Goal: Contribute content: Contribute content

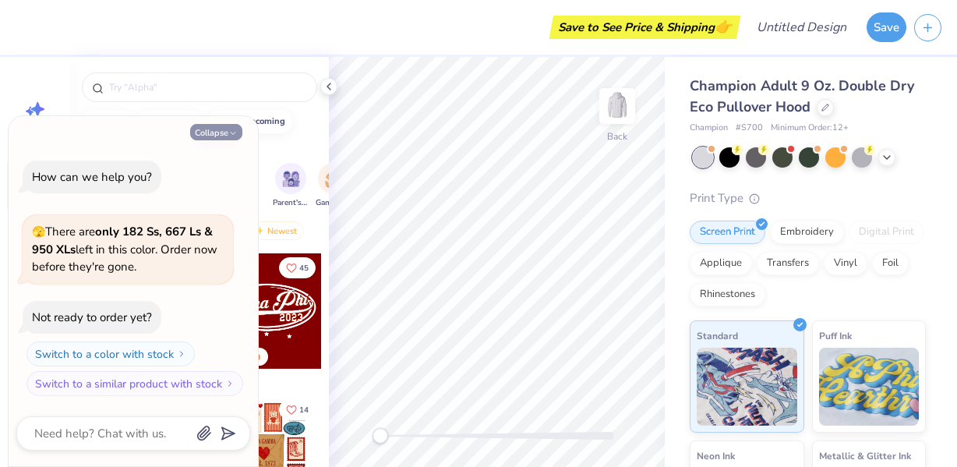
click at [218, 131] on button "Collapse" at bounding box center [216, 132] width 52 height 16
type textarea "x"
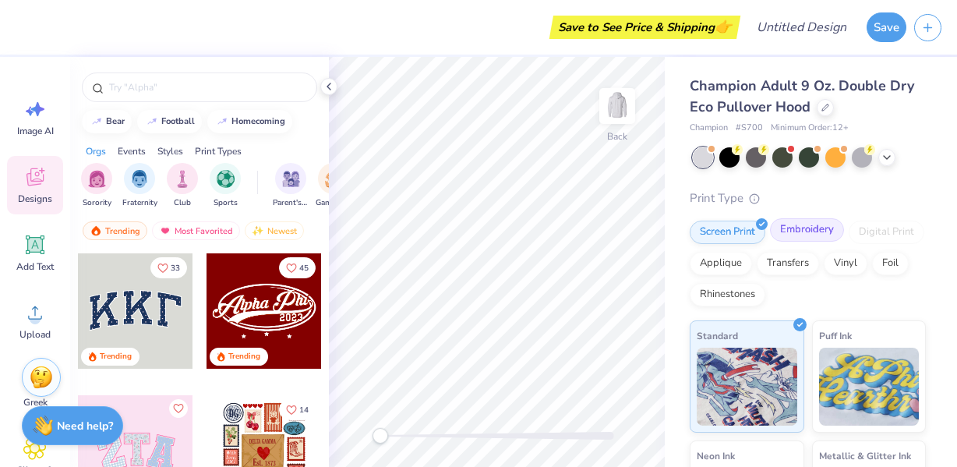
click at [792, 237] on div "Embroidery" at bounding box center [807, 229] width 74 height 23
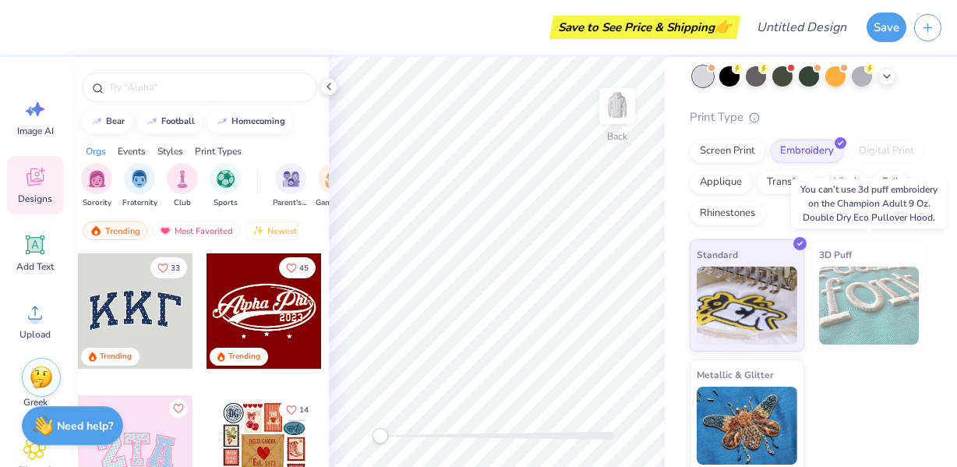
scroll to position [83, 0]
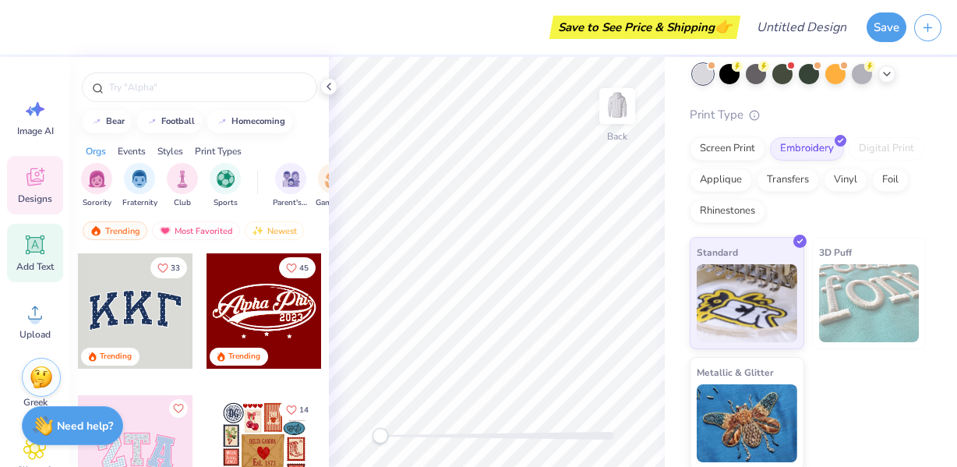
click at [41, 254] on icon at bounding box center [34, 244] width 23 height 23
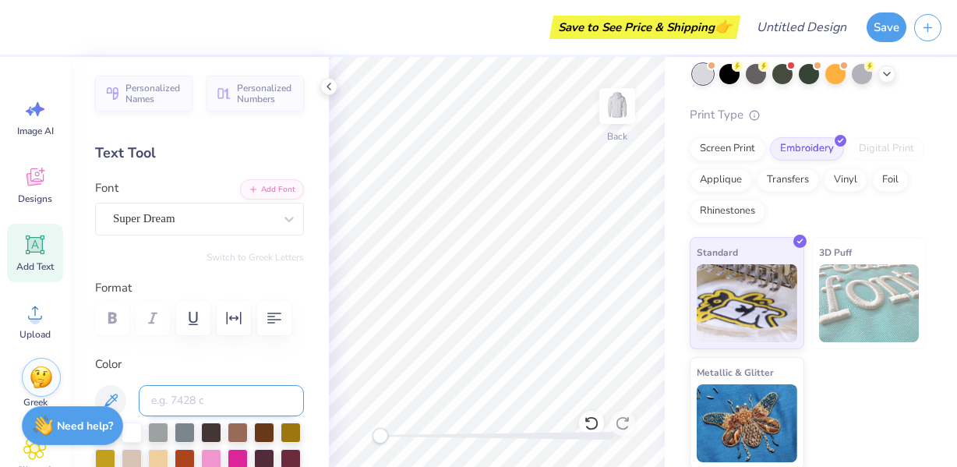
click at [212, 403] on input at bounding box center [221, 400] width 165 height 31
click at [46, 247] on icon at bounding box center [34, 244] width 23 height 23
type textarea "T"
type textarea "Sacred Heart Soccer"
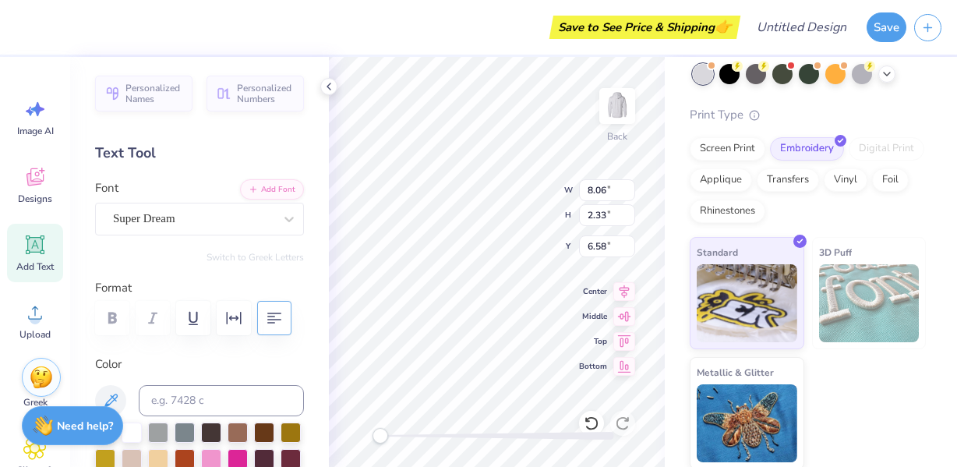
click at [277, 316] on icon "button" at bounding box center [274, 318] width 19 height 19
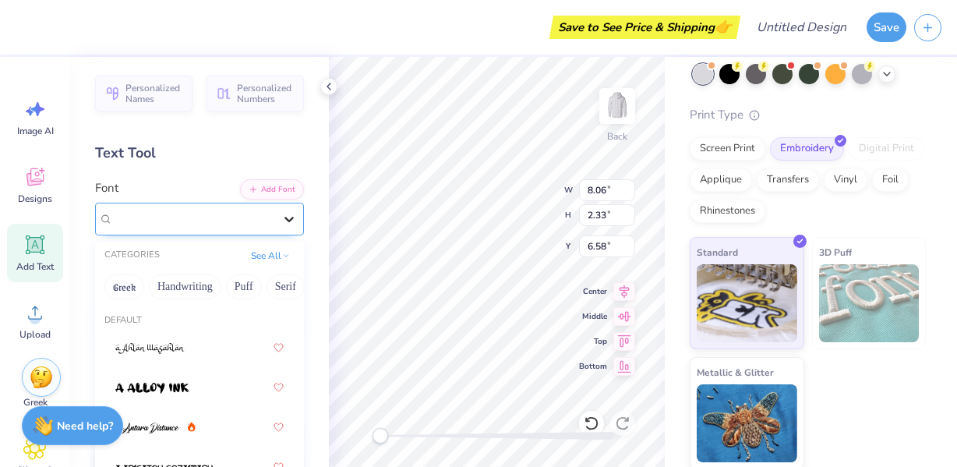
click at [277, 206] on div at bounding box center [289, 219] width 28 height 28
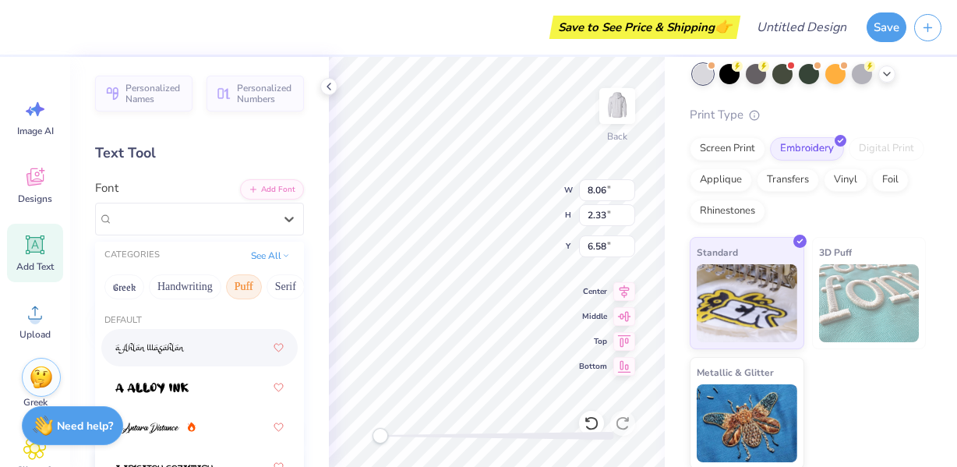
click at [255, 288] on button "Puff" at bounding box center [244, 286] width 36 height 25
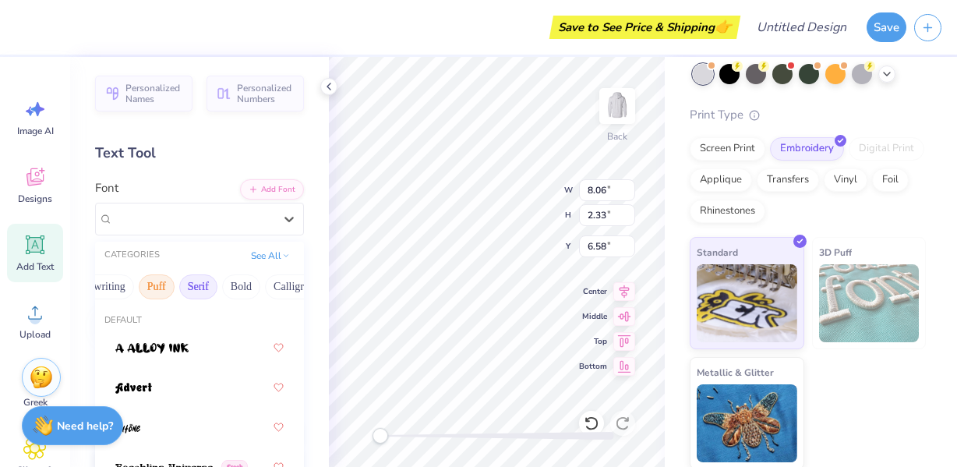
scroll to position [0, 106]
click at [235, 289] on button "Bold" at bounding box center [222, 286] width 38 height 25
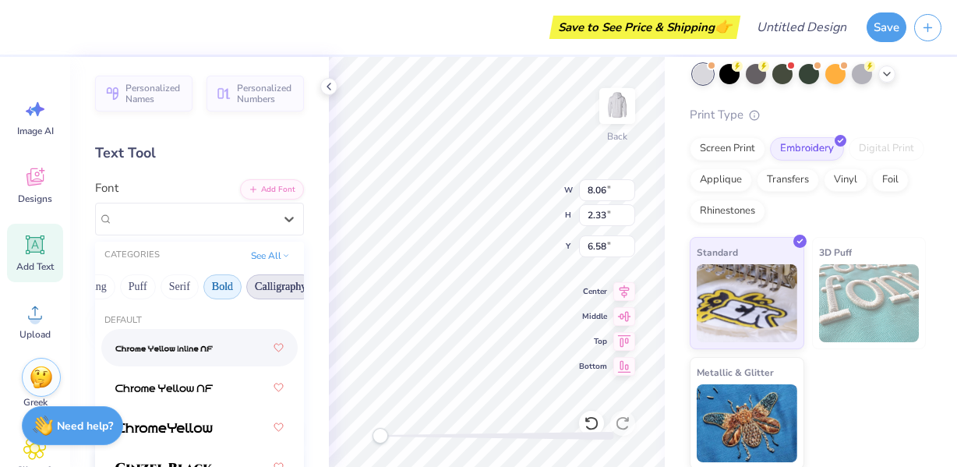
click at [269, 291] on button "Calligraphy" at bounding box center [280, 286] width 69 height 25
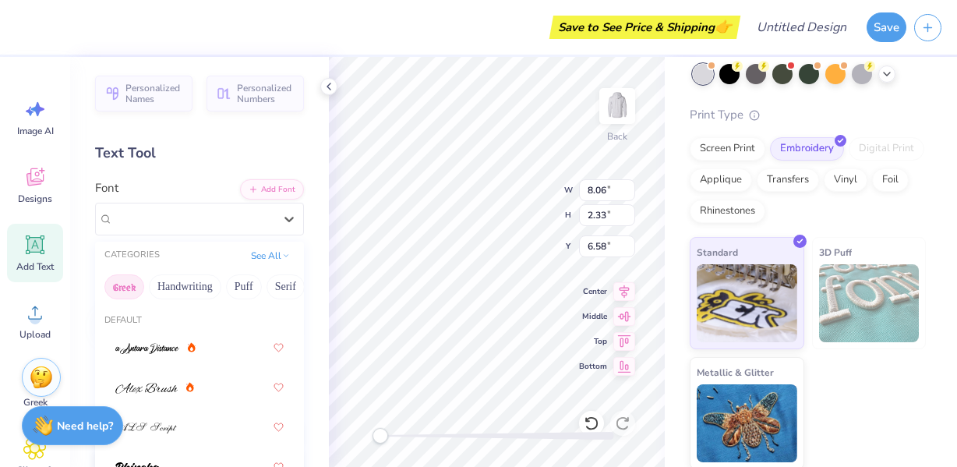
scroll to position [0, 0]
click at [192, 283] on button "Handwriting" at bounding box center [185, 286] width 72 height 25
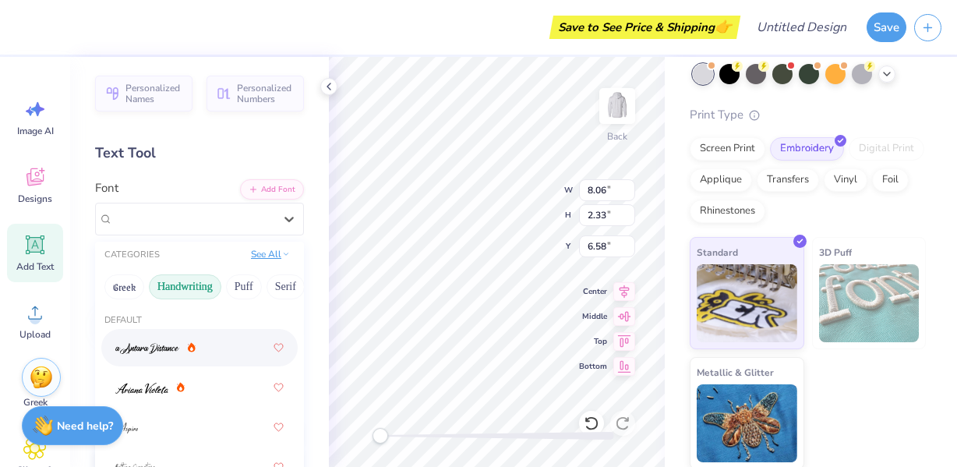
click at [269, 260] on button "See All" at bounding box center [270, 254] width 48 height 16
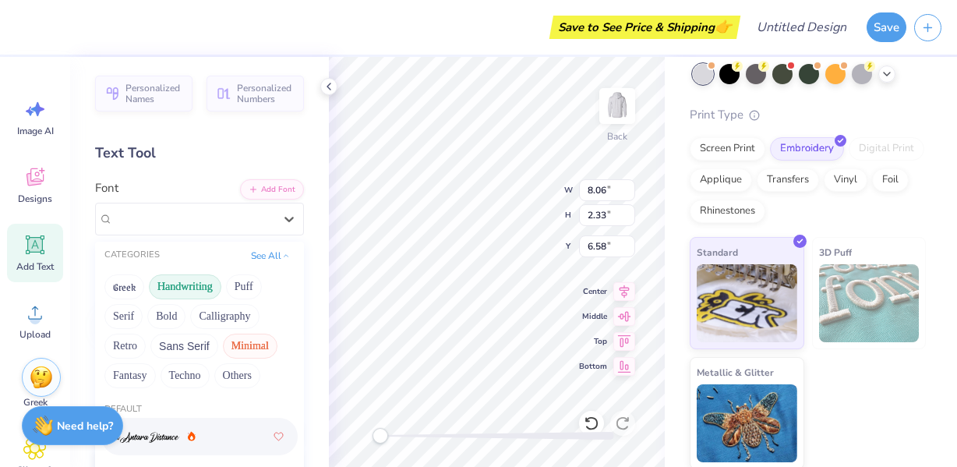
click at [233, 350] on button "Minimal" at bounding box center [250, 345] width 55 height 25
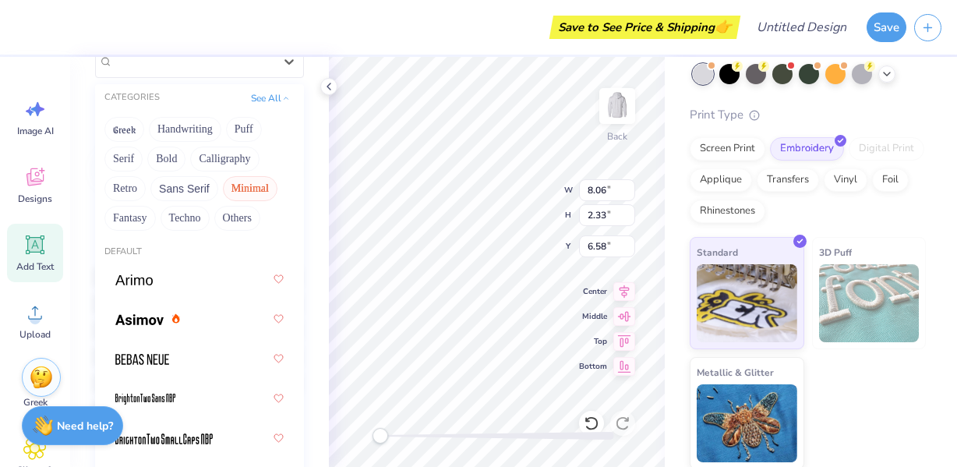
scroll to position [170, 0]
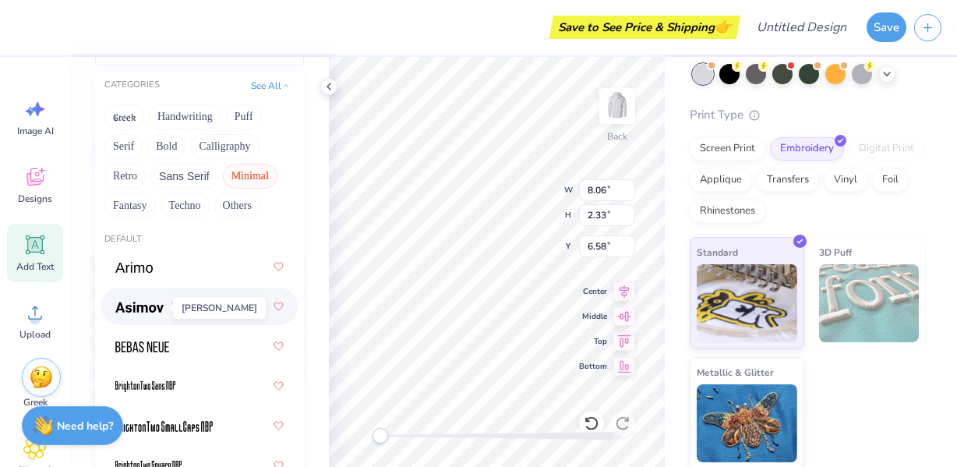
click at [156, 315] on span at bounding box center [139, 306] width 48 height 16
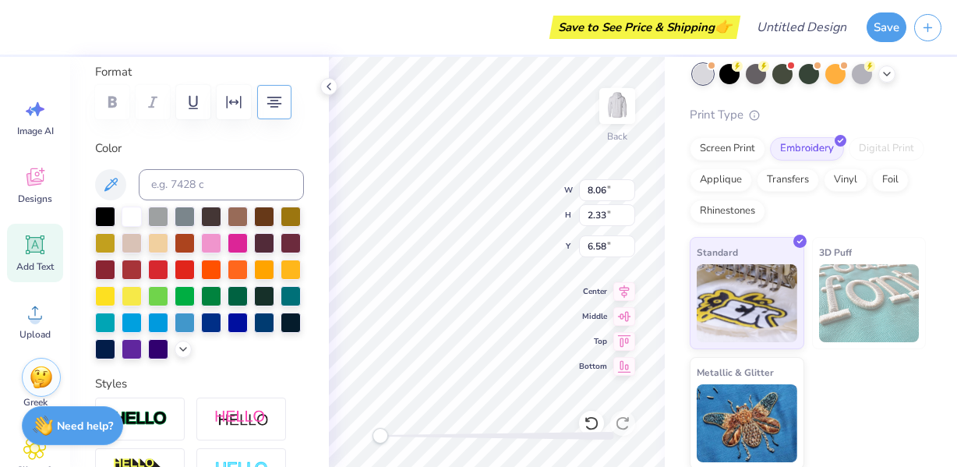
scroll to position [220, 0]
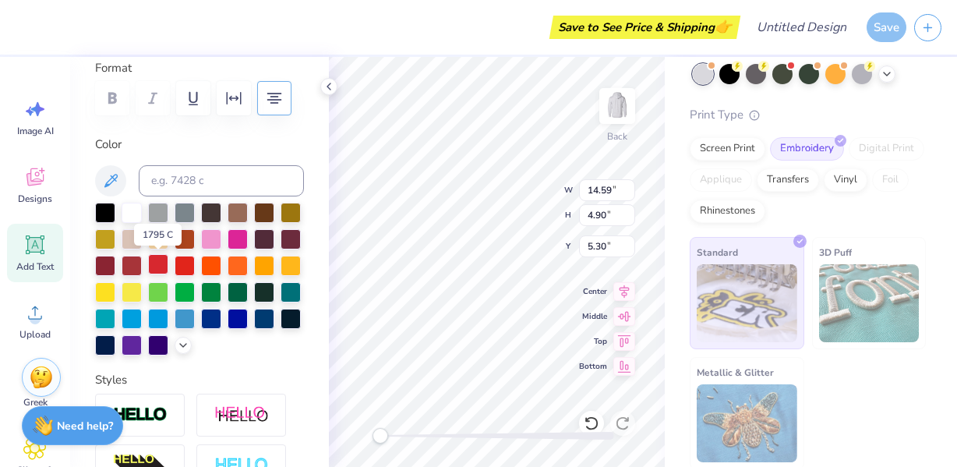
click at [161, 261] on div at bounding box center [158, 264] width 20 height 20
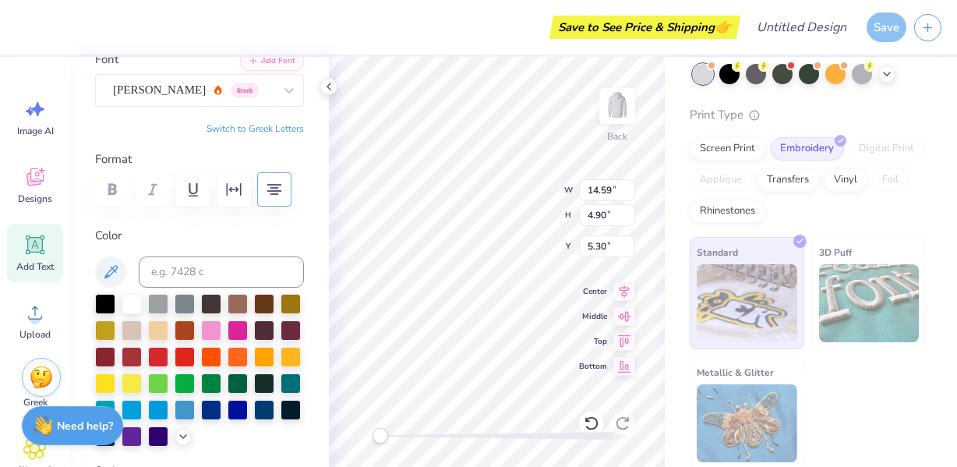
scroll to position [137, 0]
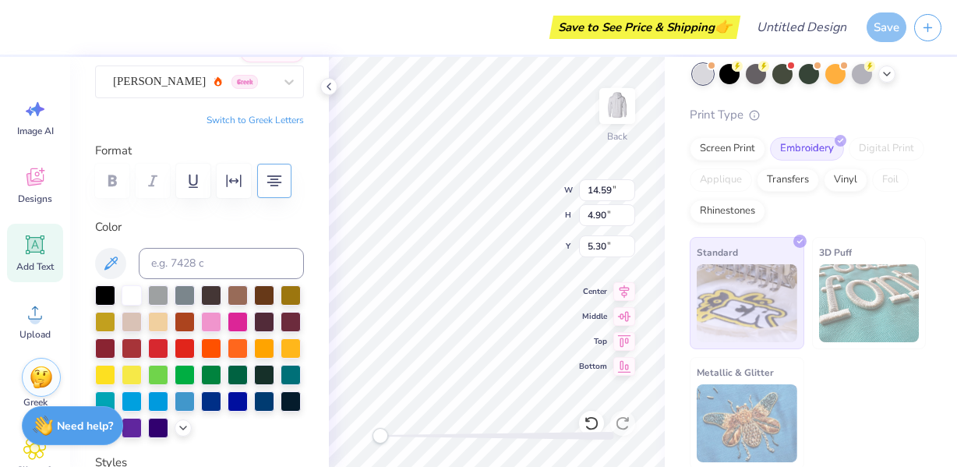
click at [178, 220] on label "Color" at bounding box center [199, 227] width 209 height 18
click at [179, 428] on icon at bounding box center [183, 426] width 12 height 12
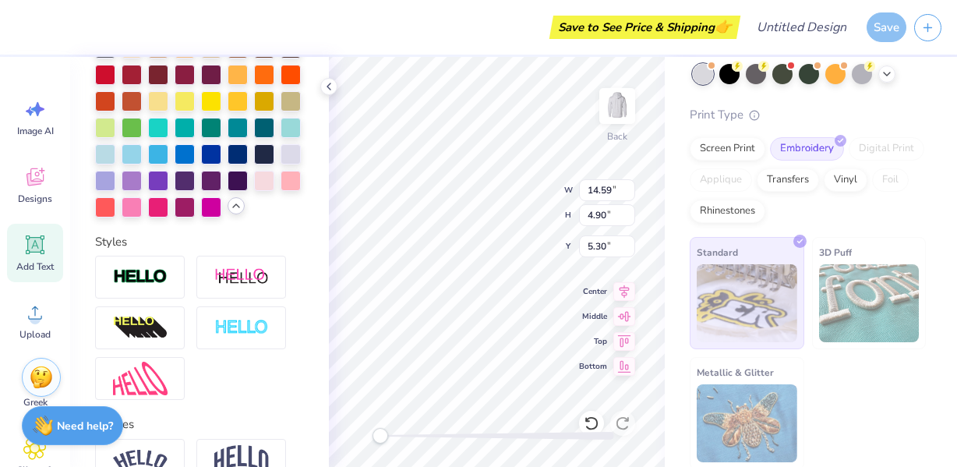
scroll to position [546, 0]
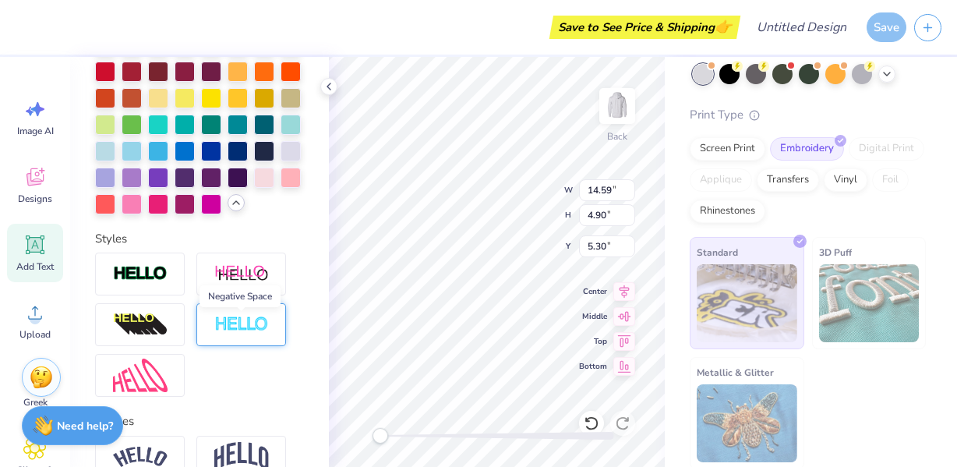
click at [229, 322] on img at bounding box center [241, 325] width 55 height 18
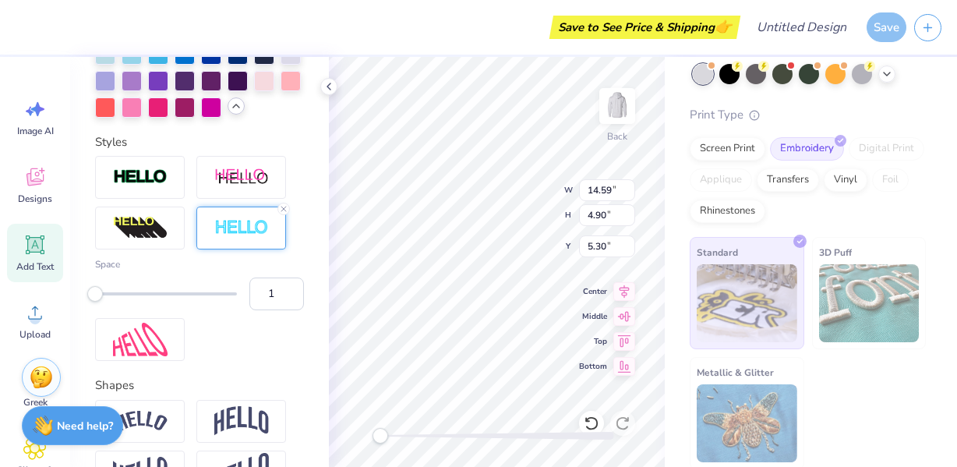
scroll to position [654, 0]
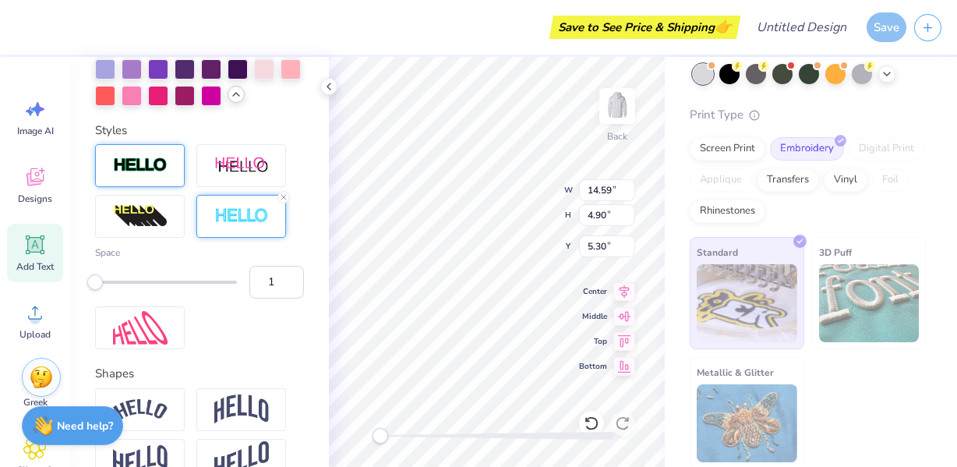
click at [136, 171] on img at bounding box center [140, 166] width 55 height 18
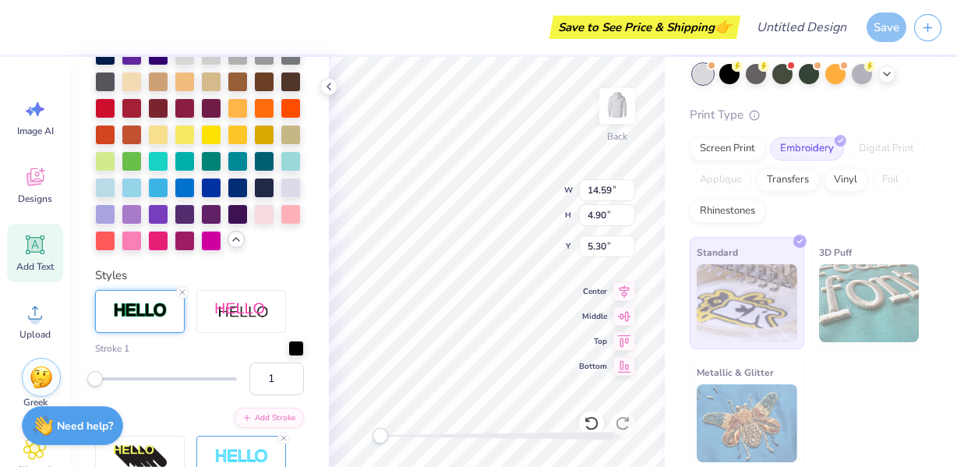
scroll to position [591, 0]
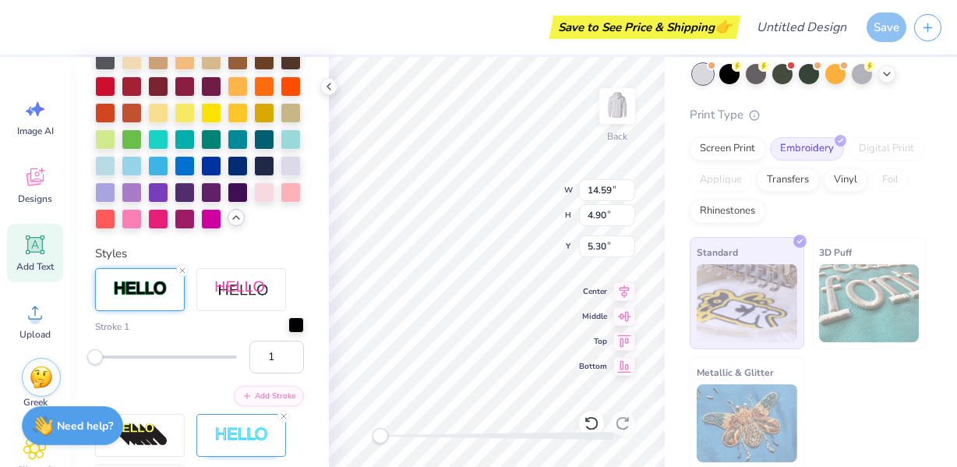
click at [292, 324] on div at bounding box center [296, 325] width 16 height 16
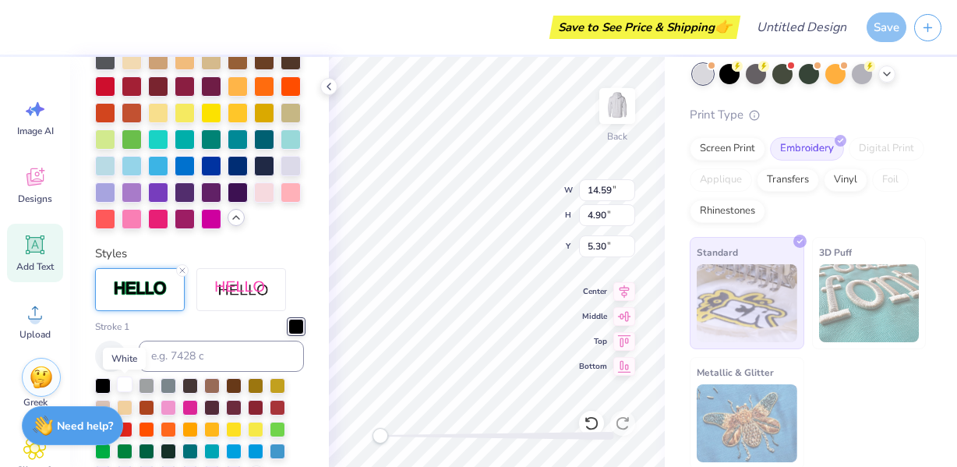
click at [126, 384] on div at bounding box center [125, 384] width 16 height 16
click at [183, 272] on icon at bounding box center [182, 270] width 9 height 9
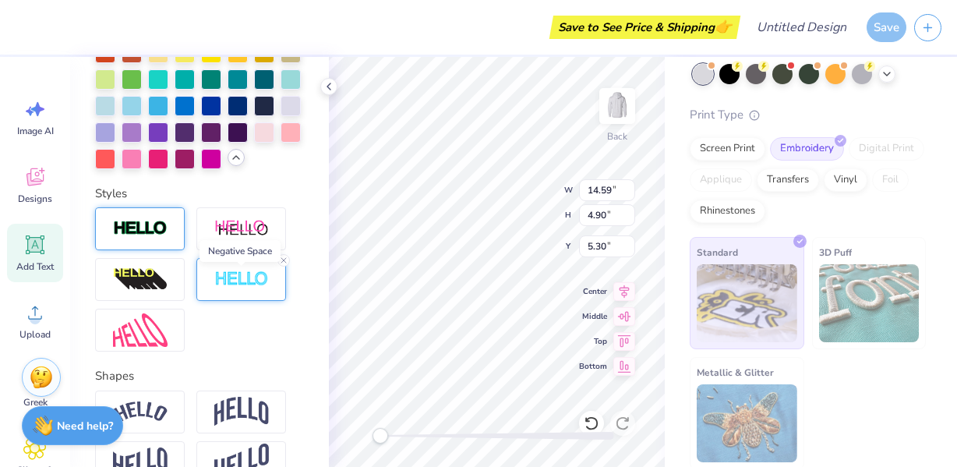
click at [263, 279] on img at bounding box center [241, 279] width 55 height 18
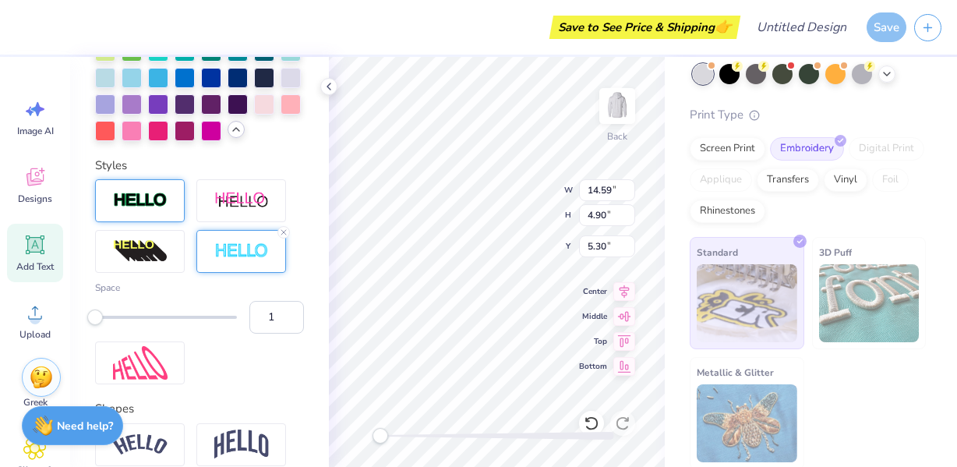
scroll to position [629, 0]
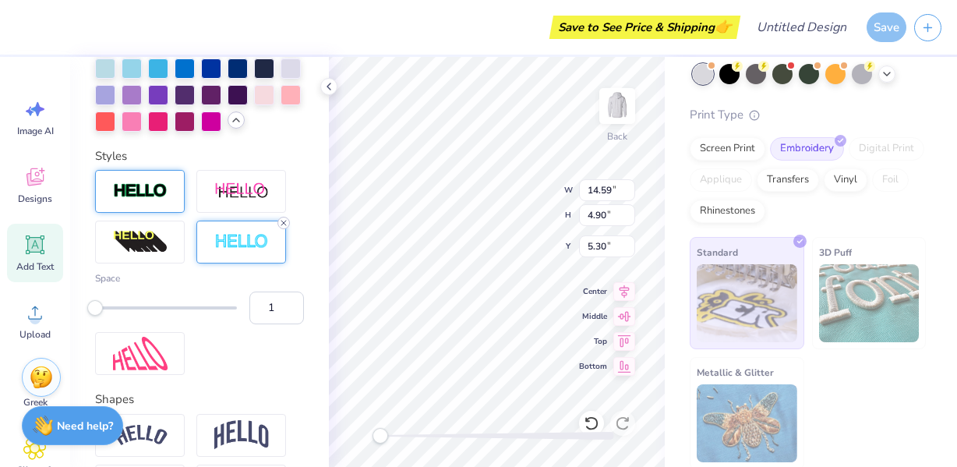
click at [284, 224] on line at bounding box center [283, 222] width 5 height 5
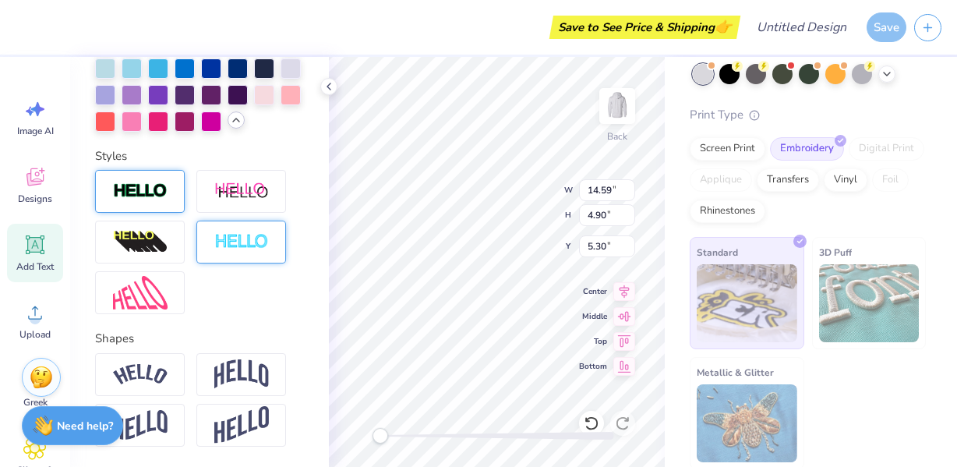
click at [155, 193] on img at bounding box center [140, 191] width 55 height 18
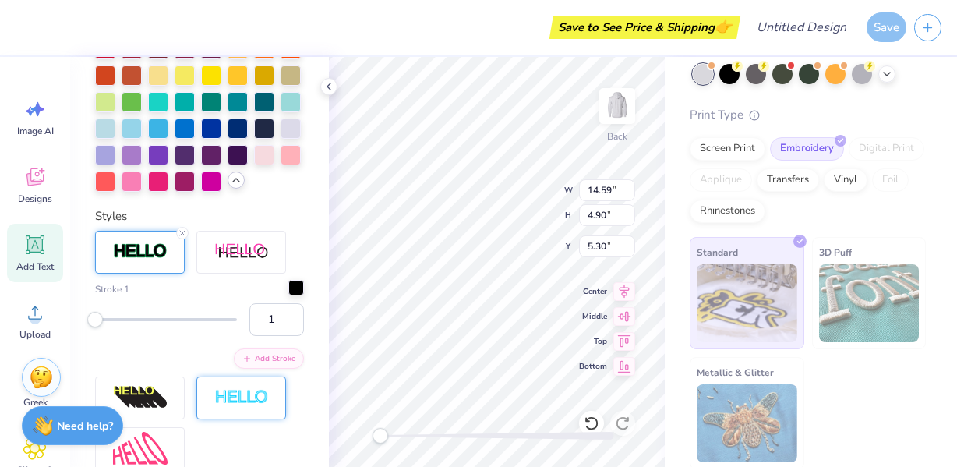
click at [298, 289] on div at bounding box center [296, 288] width 16 height 16
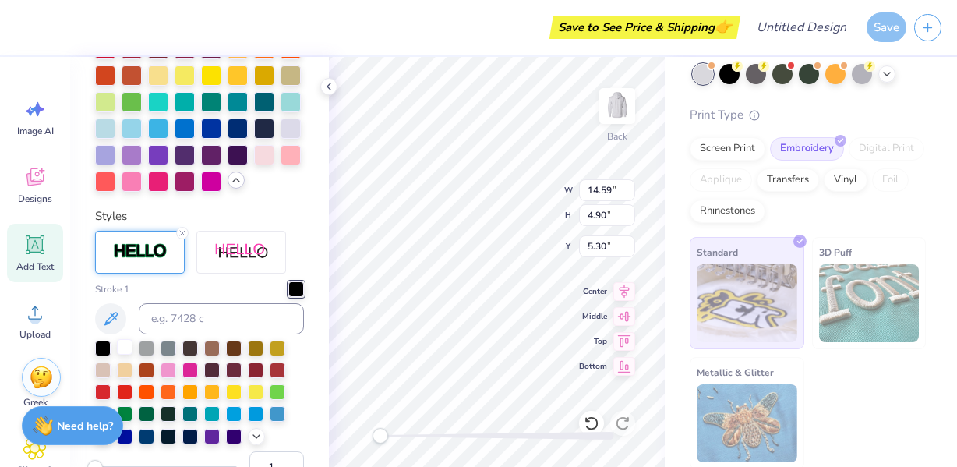
click at [117, 354] on div at bounding box center [125, 347] width 16 height 16
click at [108, 389] on div at bounding box center [103, 391] width 16 height 16
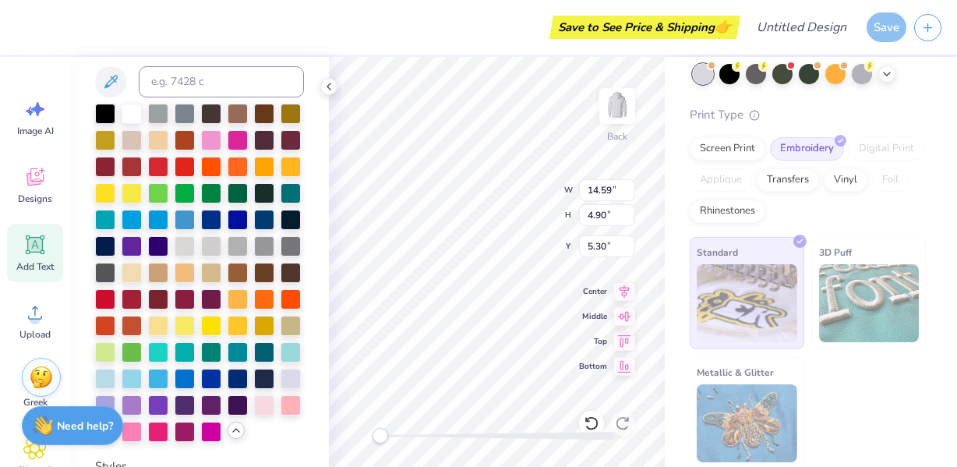
scroll to position [294, 0]
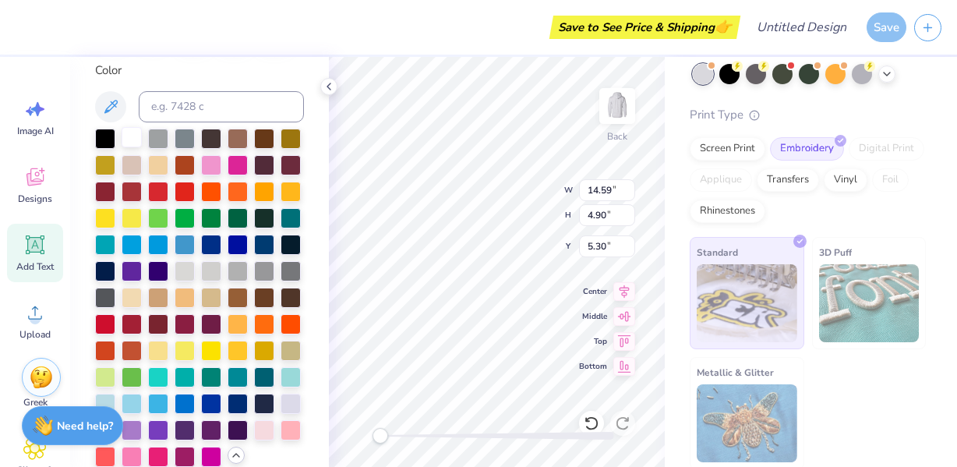
click at [129, 136] on div at bounding box center [132, 137] width 20 height 20
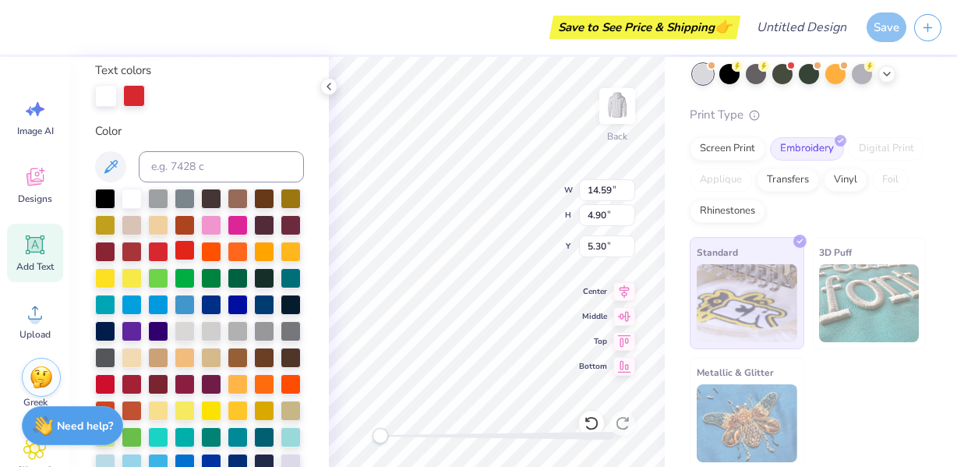
click at [189, 253] on div at bounding box center [185, 250] width 20 height 20
click at [155, 254] on div at bounding box center [158, 250] width 20 height 20
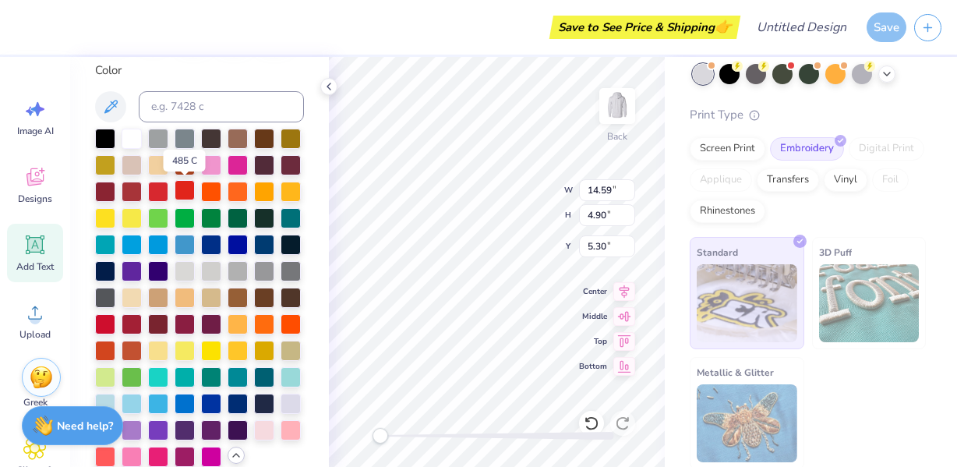
click at [184, 196] on div at bounding box center [185, 190] width 20 height 20
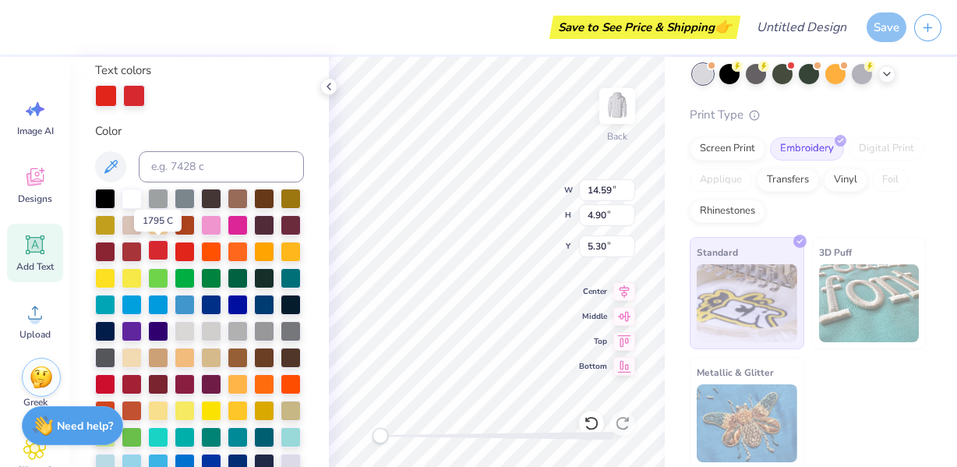
click at [162, 250] on div at bounding box center [158, 250] width 20 height 20
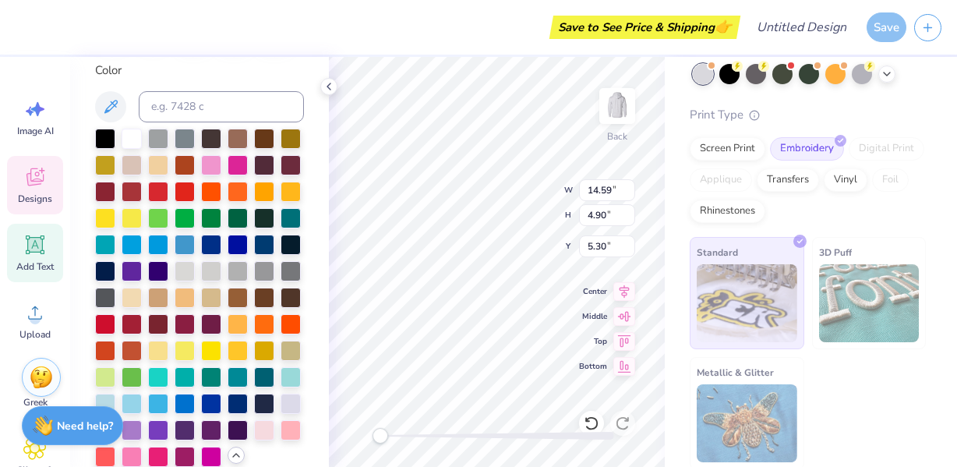
click at [40, 196] on span "Designs" at bounding box center [35, 198] width 34 height 12
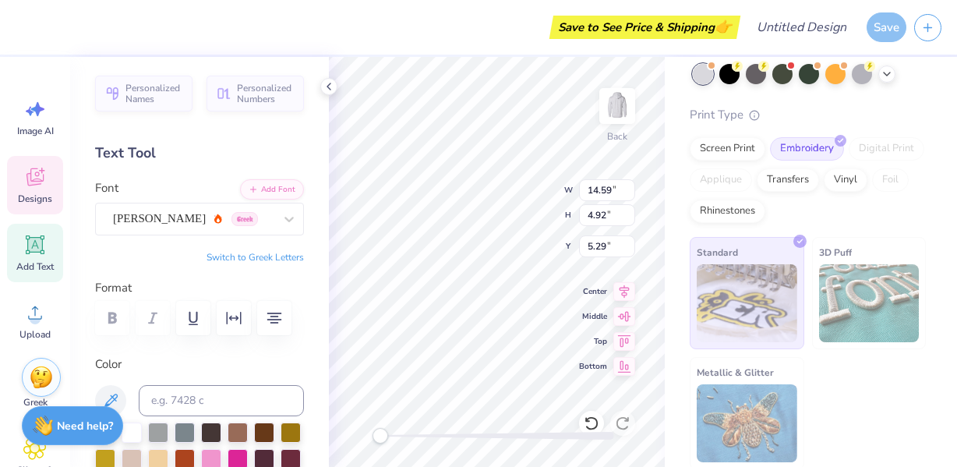
click at [41, 188] on icon at bounding box center [34, 176] width 23 height 23
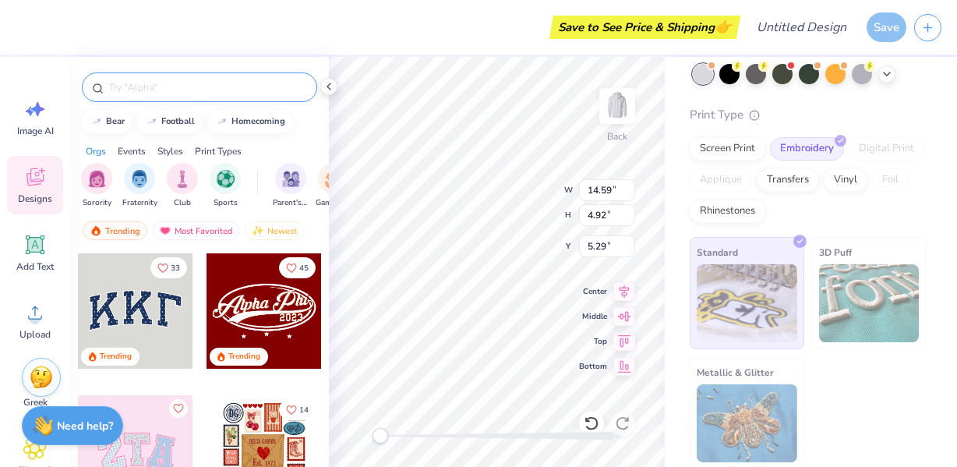
click at [121, 92] on input "text" at bounding box center [207, 87] width 199 height 16
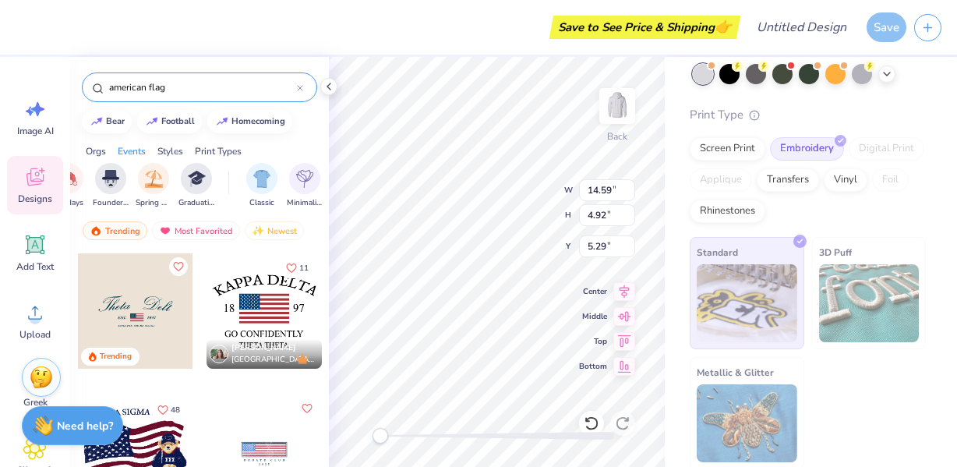
scroll to position [0, 676]
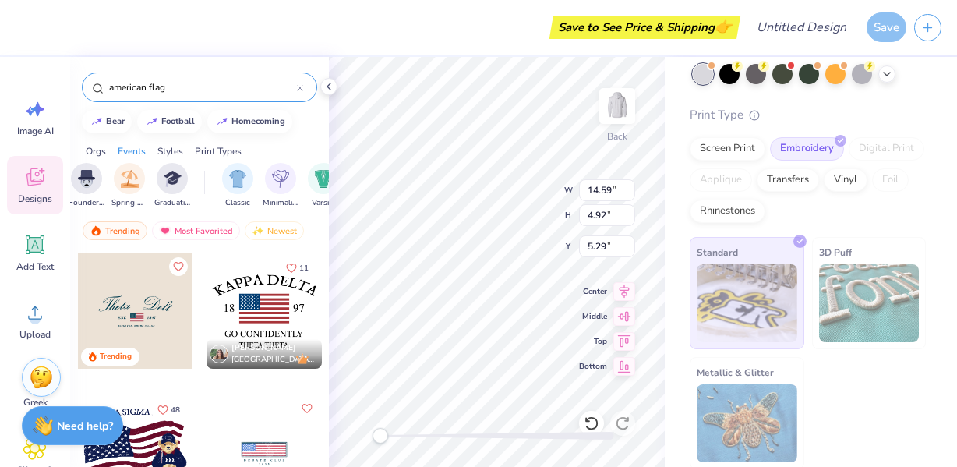
type input "american flag"
click at [173, 151] on div "Styles" at bounding box center [170, 151] width 26 height 14
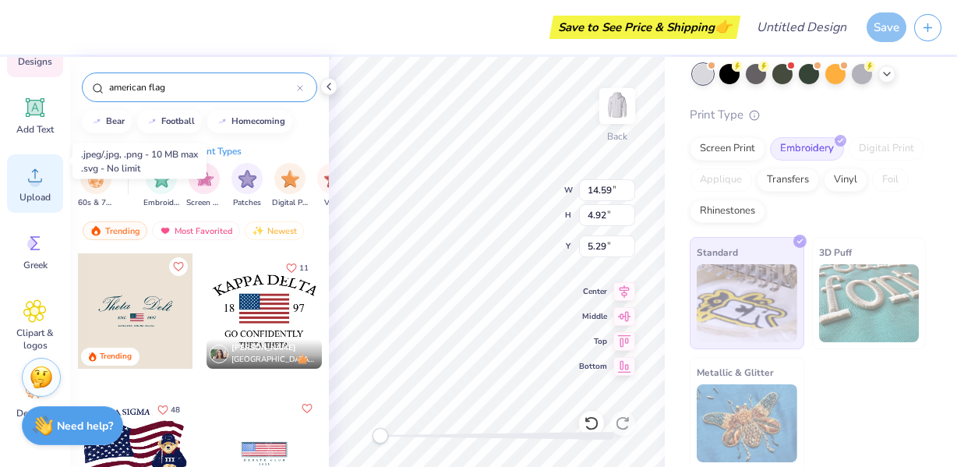
scroll to position [164, 0]
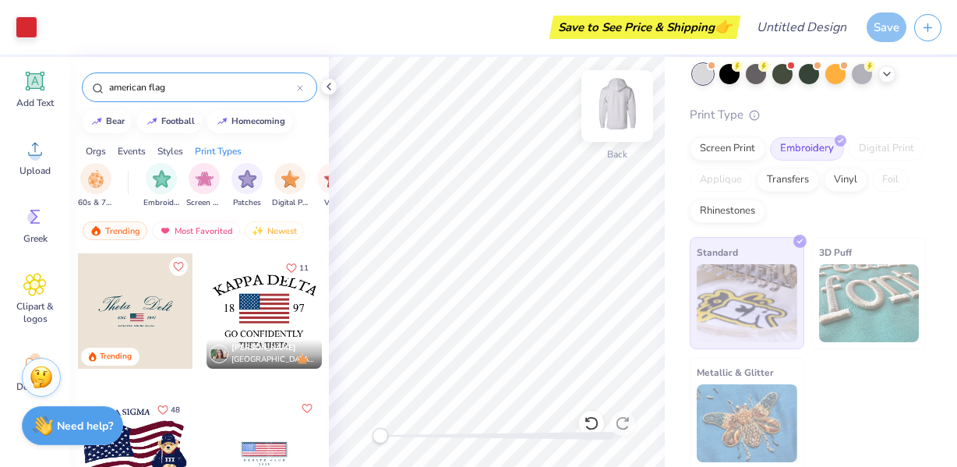
click at [619, 108] on img at bounding box center [617, 106] width 62 height 62
click at [622, 110] on img at bounding box center [617, 106] width 62 height 62
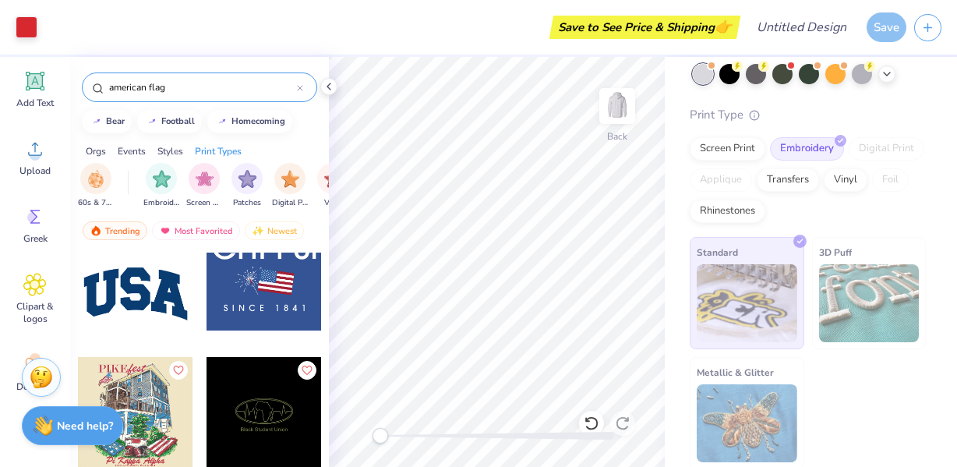
scroll to position [467, 0]
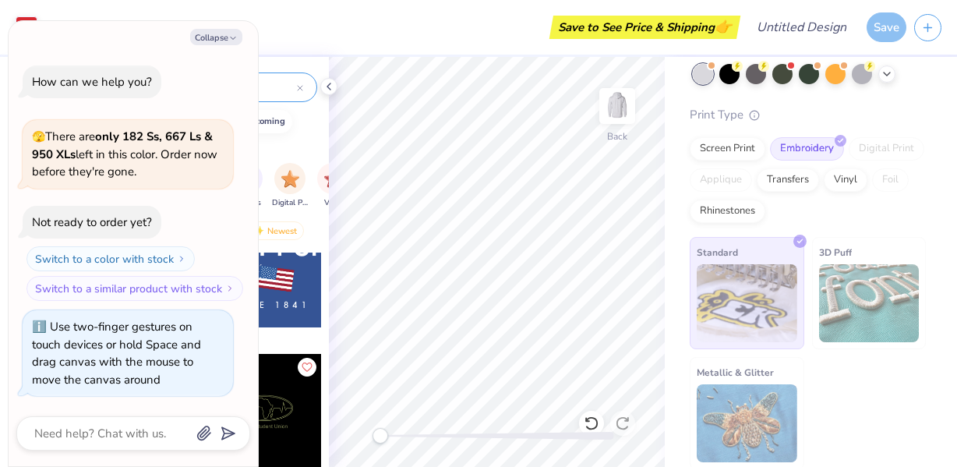
click at [352, 436] on div "Back" at bounding box center [497, 262] width 336 height 410
click at [228, 41] on icon "button" at bounding box center [232, 38] width 9 height 9
type textarea "x"
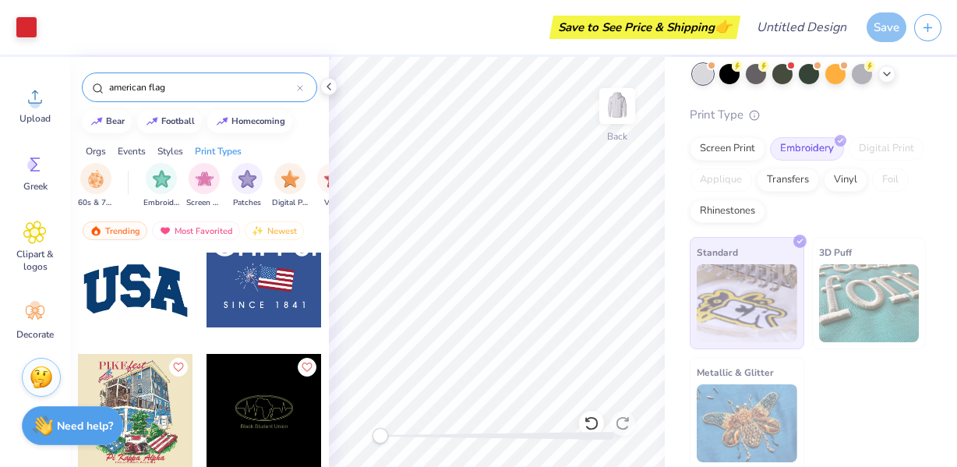
scroll to position [216, 0]
click at [609, 108] on img at bounding box center [617, 106] width 62 height 62
click at [894, 27] on div "Save" at bounding box center [886, 27] width 40 height 30
click at [620, 105] on img at bounding box center [617, 106] width 62 height 62
click at [247, 194] on div "Patches" at bounding box center [246, 184] width 31 height 46
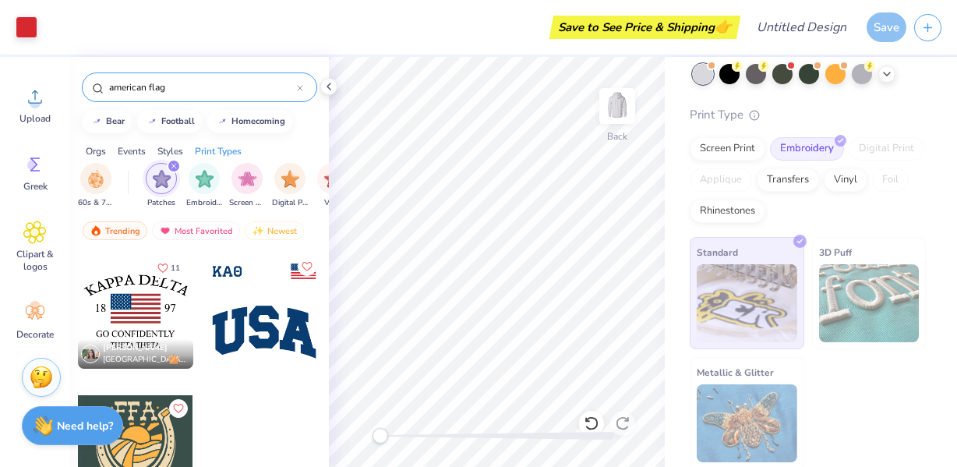
click at [254, 305] on div at bounding box center [263, 310] width 115 height 115
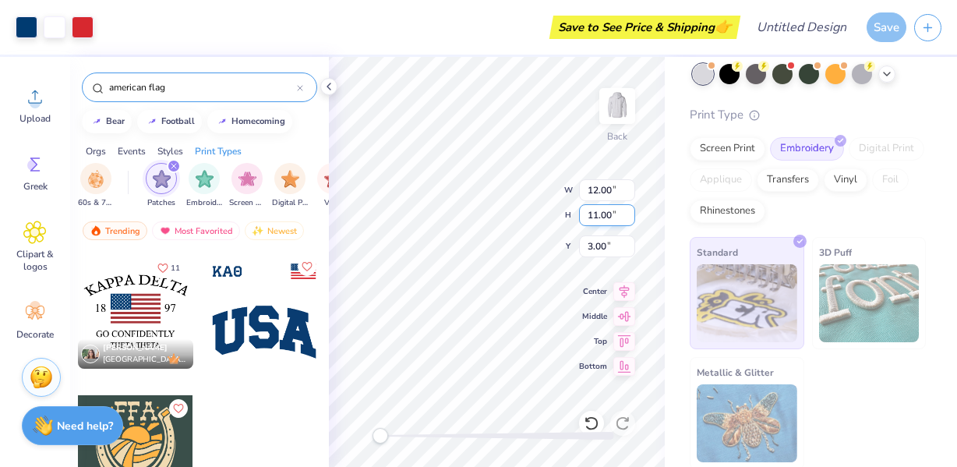
type input "2.91"
type input "2.67"
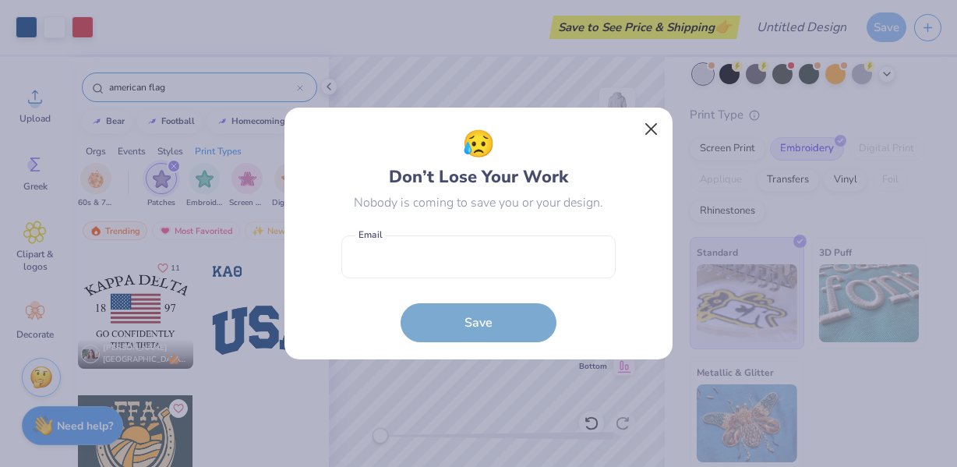
click at [643, 133] on button "Close" at bounding box center [652, 130] width 30 height 30
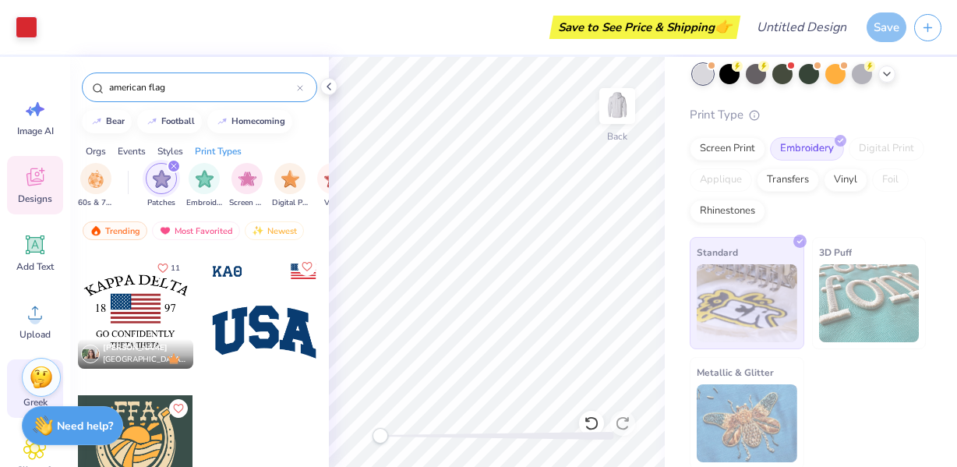
scroll to position [0, 0]
click at [621, 110] on img at bounding box center [617, 106] width 62 height 62
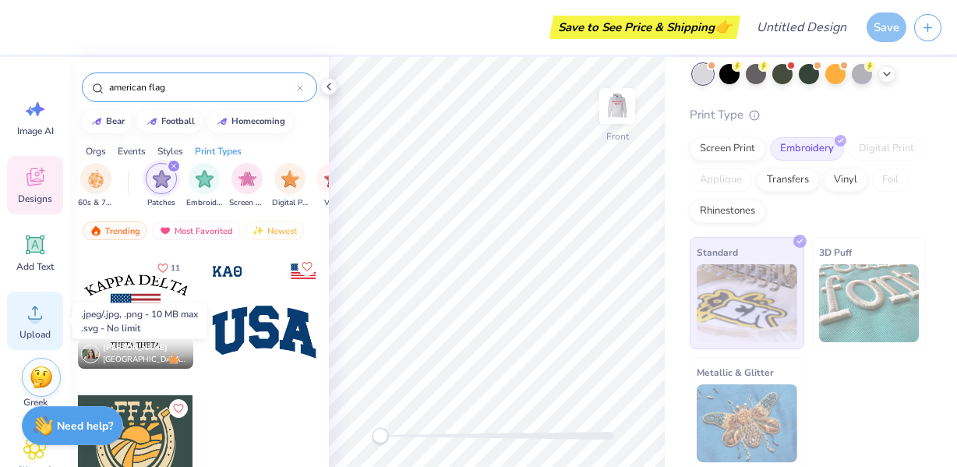
click at [32, 304] on icon at bounding box center [34, 312] width 23 height 23
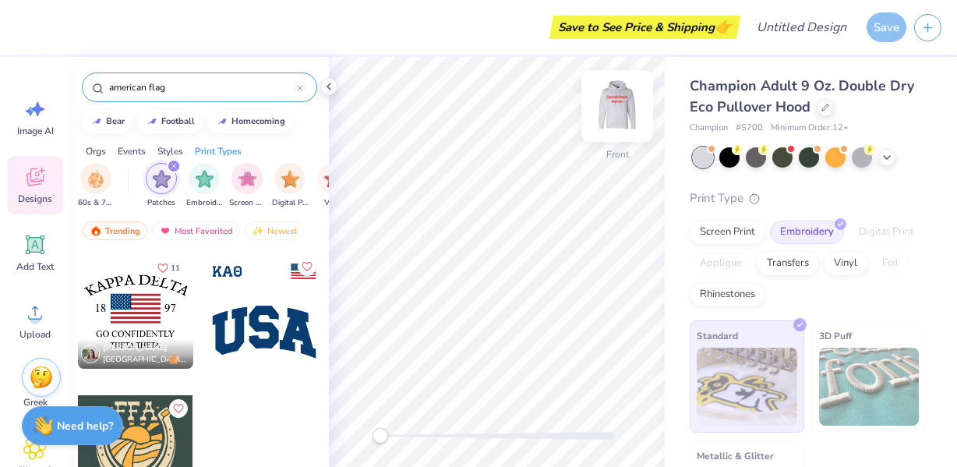
click at [610, 107] on img at bounding box center [617, 106] width 62 height 62
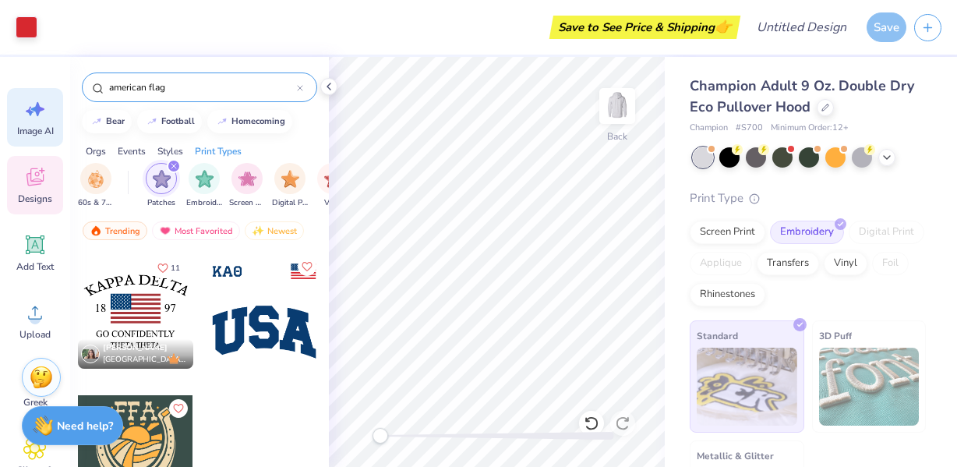
click at [45, 118] on icon at bounding box center [34, 108] width 23 height 23
